Goal: Task Accomplishment & Management: Manage account settings

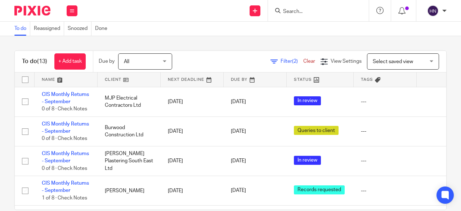
scroll to position [237, 25]
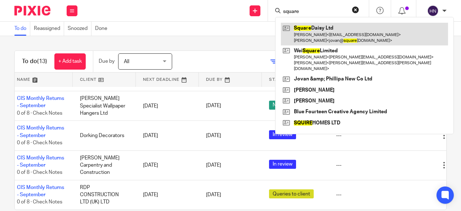
type input "square"
click at [329, 36] on link at bounding box center [364, 34] width 167 height 22
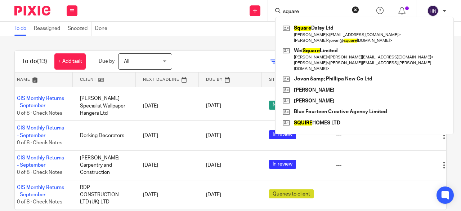
click at [208, 24] on div "To do Reassigned Snoozed Done" at bounding box center [230, 29] width 461 height 14
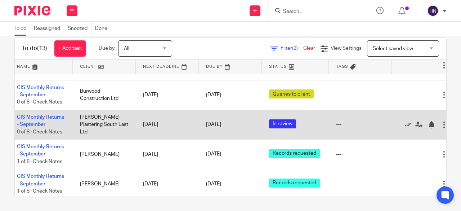
scroll to position [0, 25]
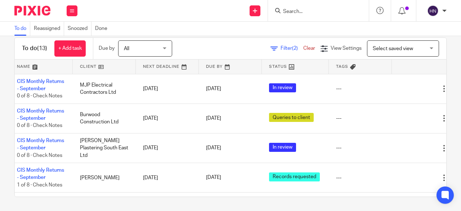
click at [303, 47] on link "Clear" at bounding box center [309, 48] width 12 height 5
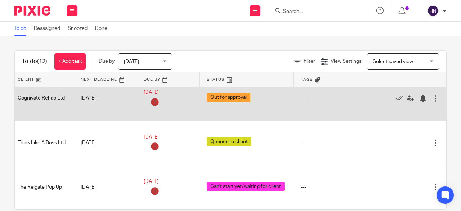
scroll to position [200, 102]
click at [396, 97] on icon at bounding box center [399, 98] width 7 height 7
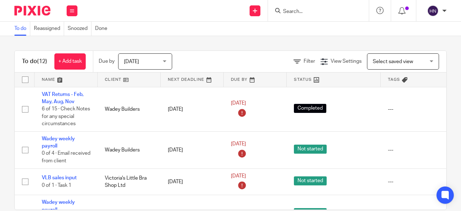
scroll to position [0, 103]
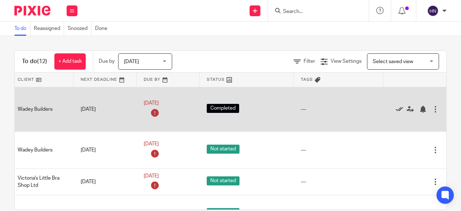
click at [396, 111] on icon at bounding box center [399, 109] width 7 height 7
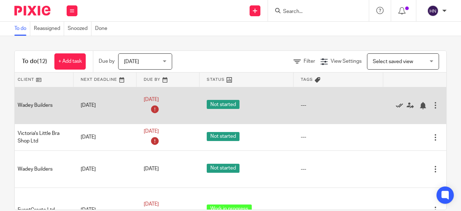
click at [396, 105] on icon at bounding box center [399, 105] width 7 height 7
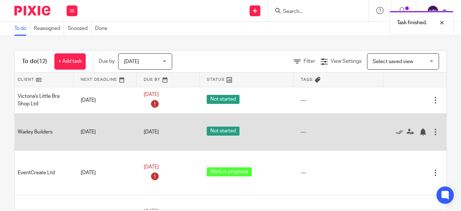
scroll to position [1, 103]
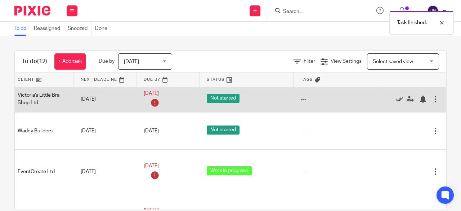
click at [396, 97] on icon at bounding box center [399, 98] width 7 height 7
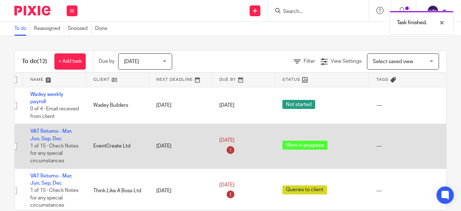
scroll to position [0, 103]
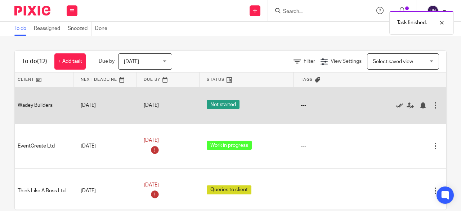
click at [396, 106] on icon at bounding box center [399, 105] width 7 height 7
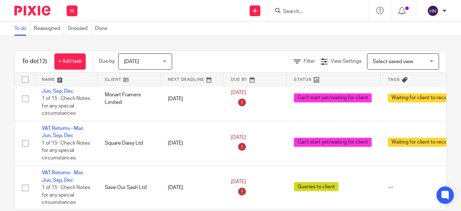
scroll to position [144, 0]
